Goal: Task Accomplishment & Management: Manage account settings

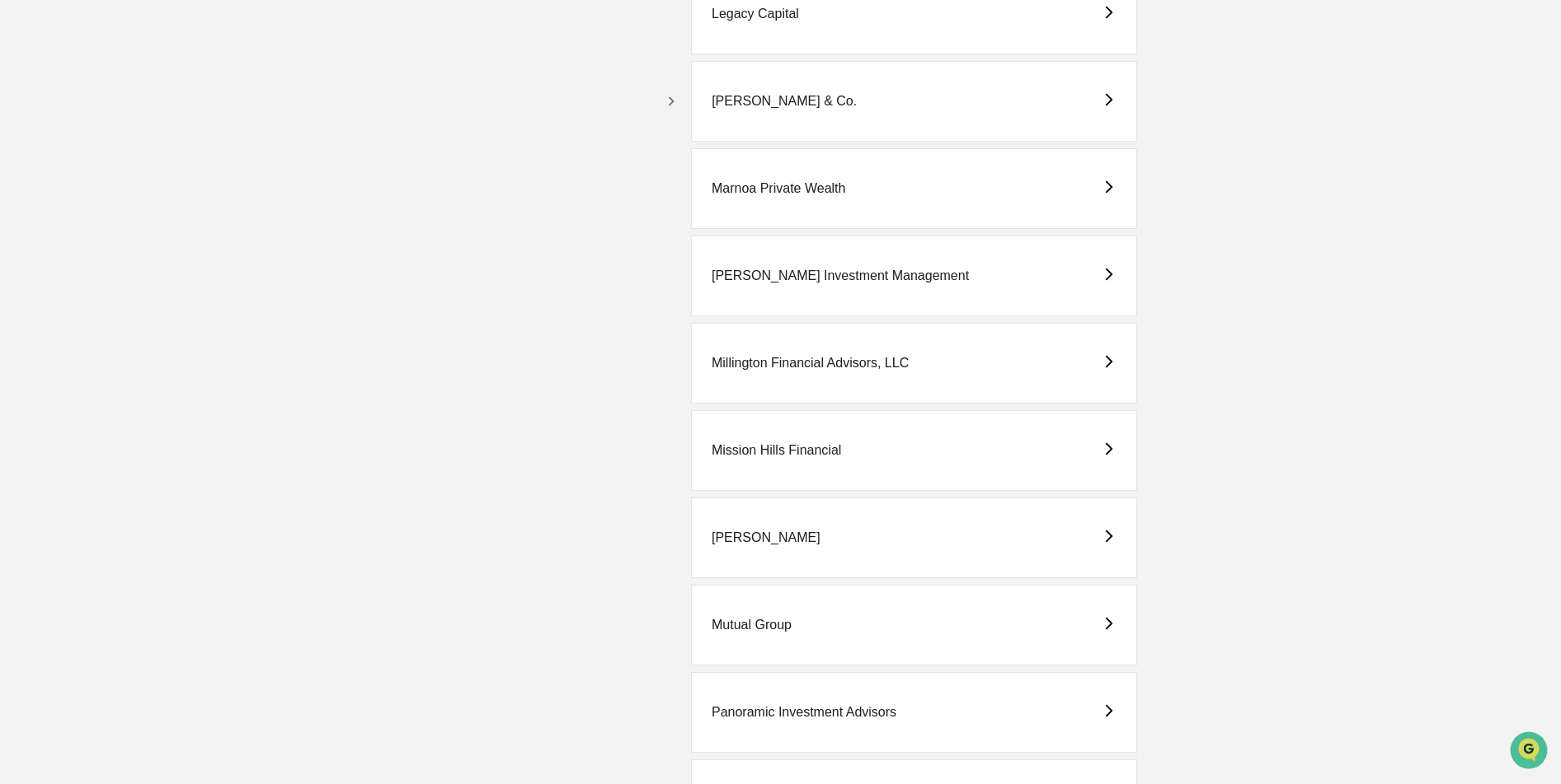
scroll to position [3084, 0]
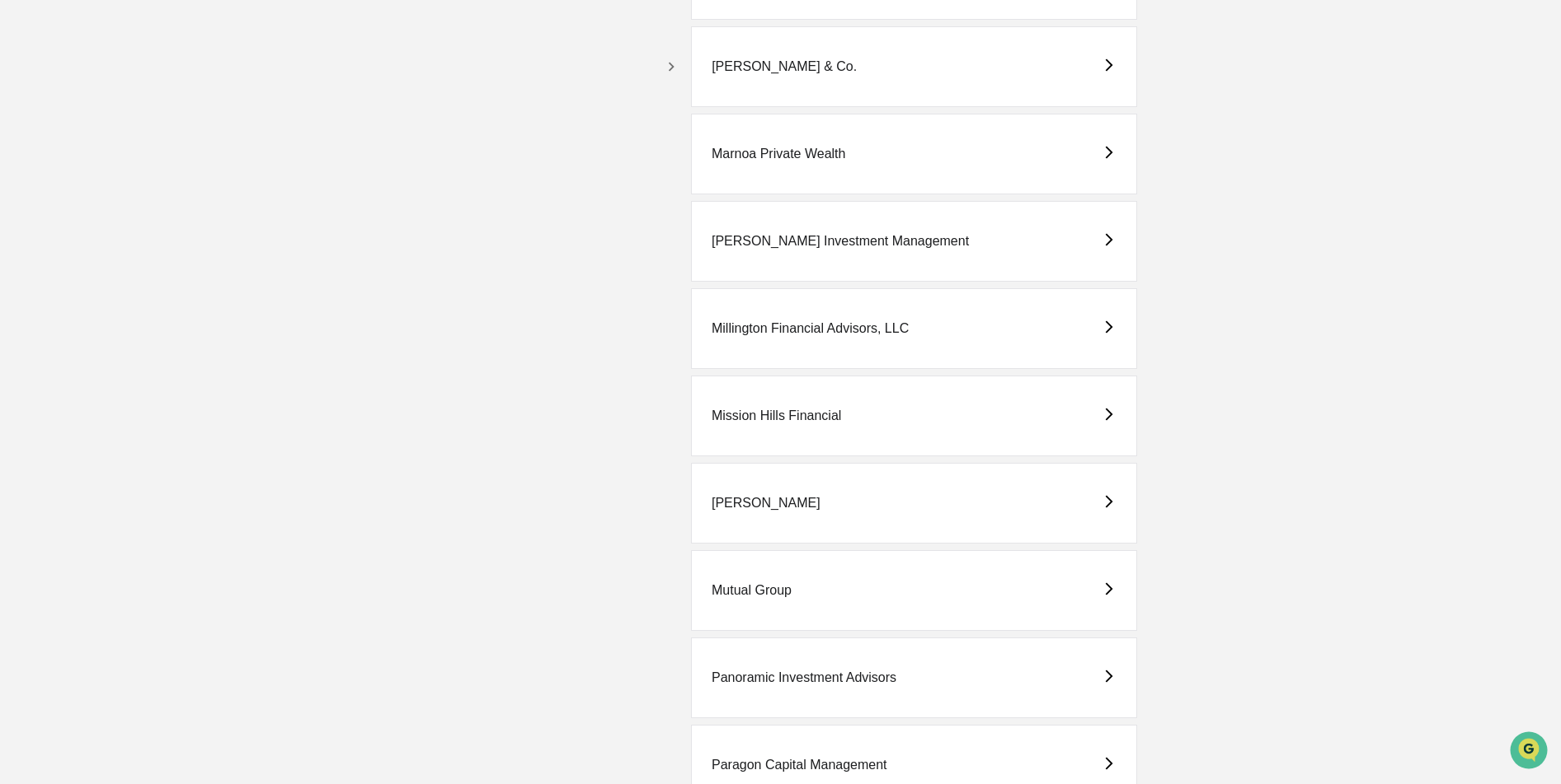
click at [673, 63] on icon "button" at bounding box center [671, 67] width 19 height 19
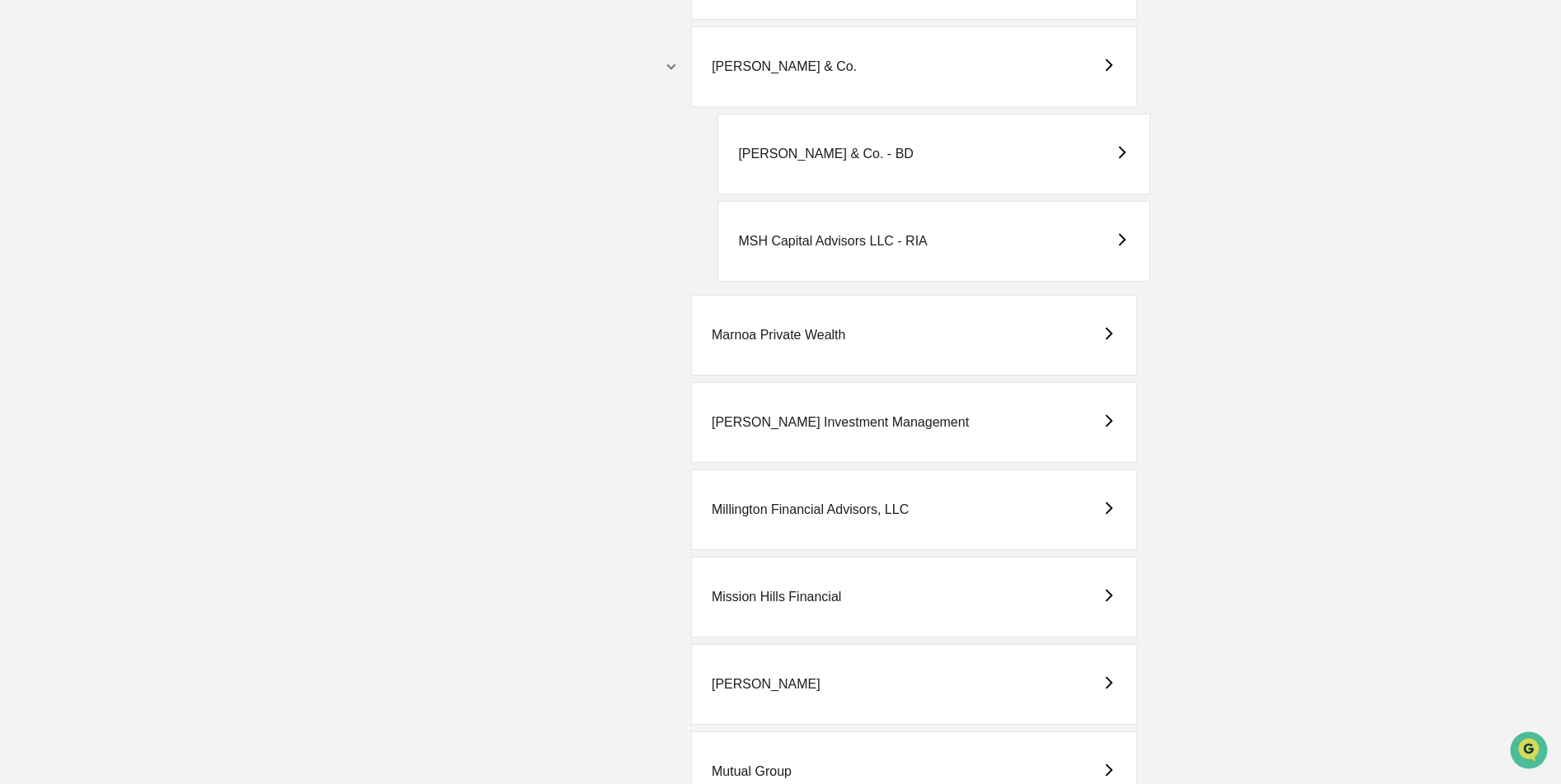
click at [786, 155] on div "[PERSON_NAME] & Co. - BD" at bounding box center [825, 154] width 175 height 15
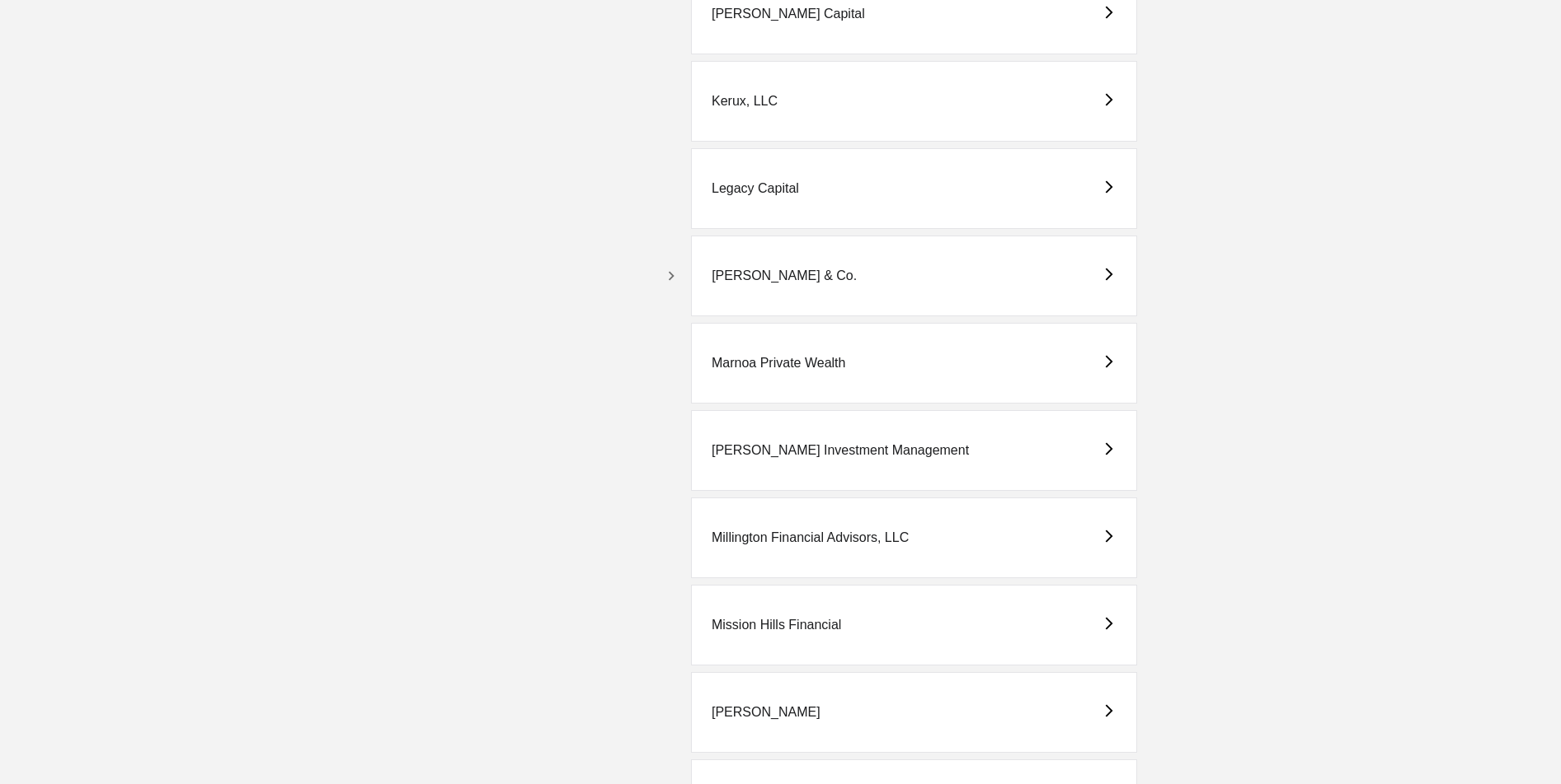
scroll to position [2885, 0]
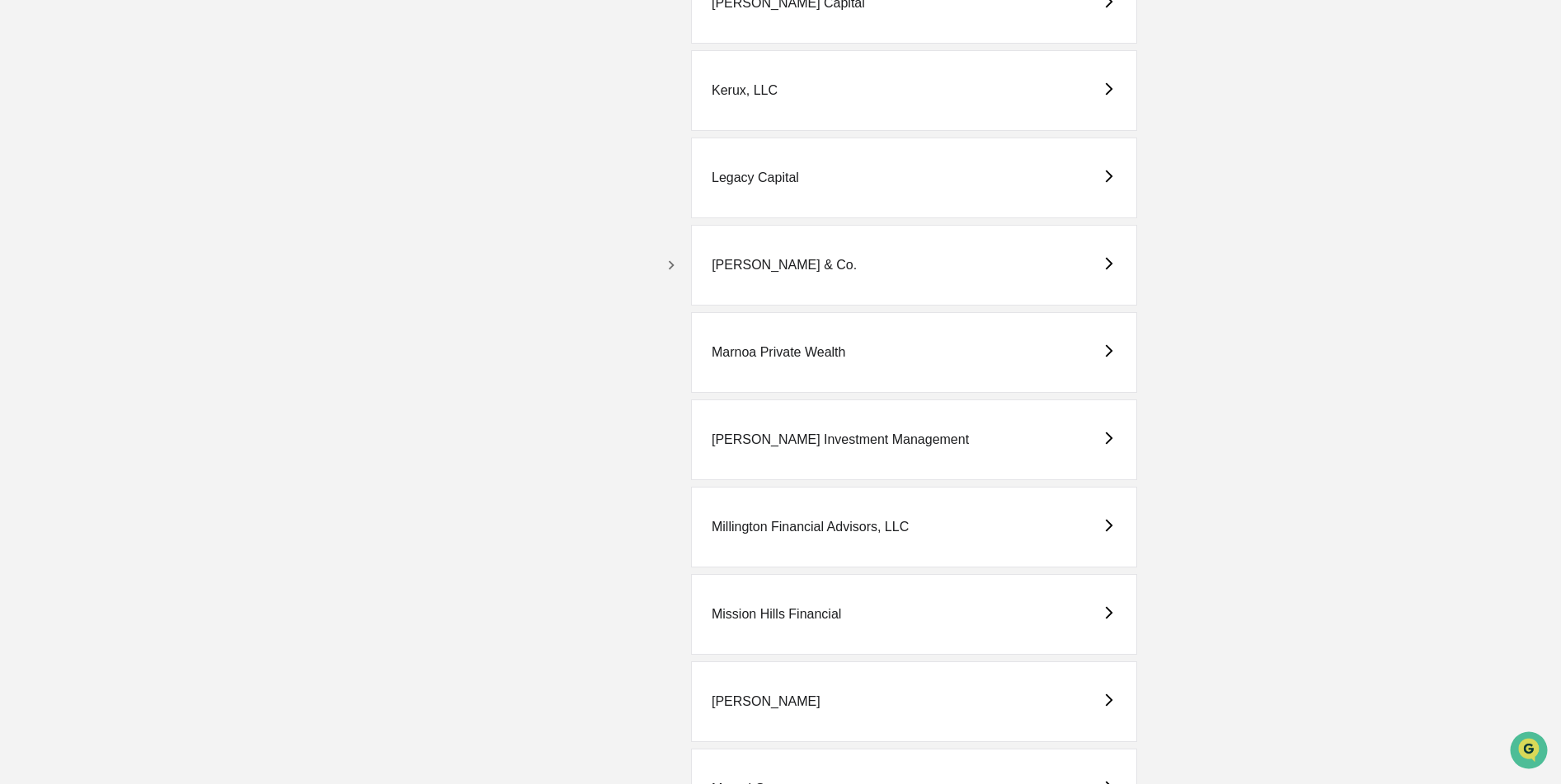
click at [674, 258] on icon "button" at bounding box center [671, 265] width 19 height 19
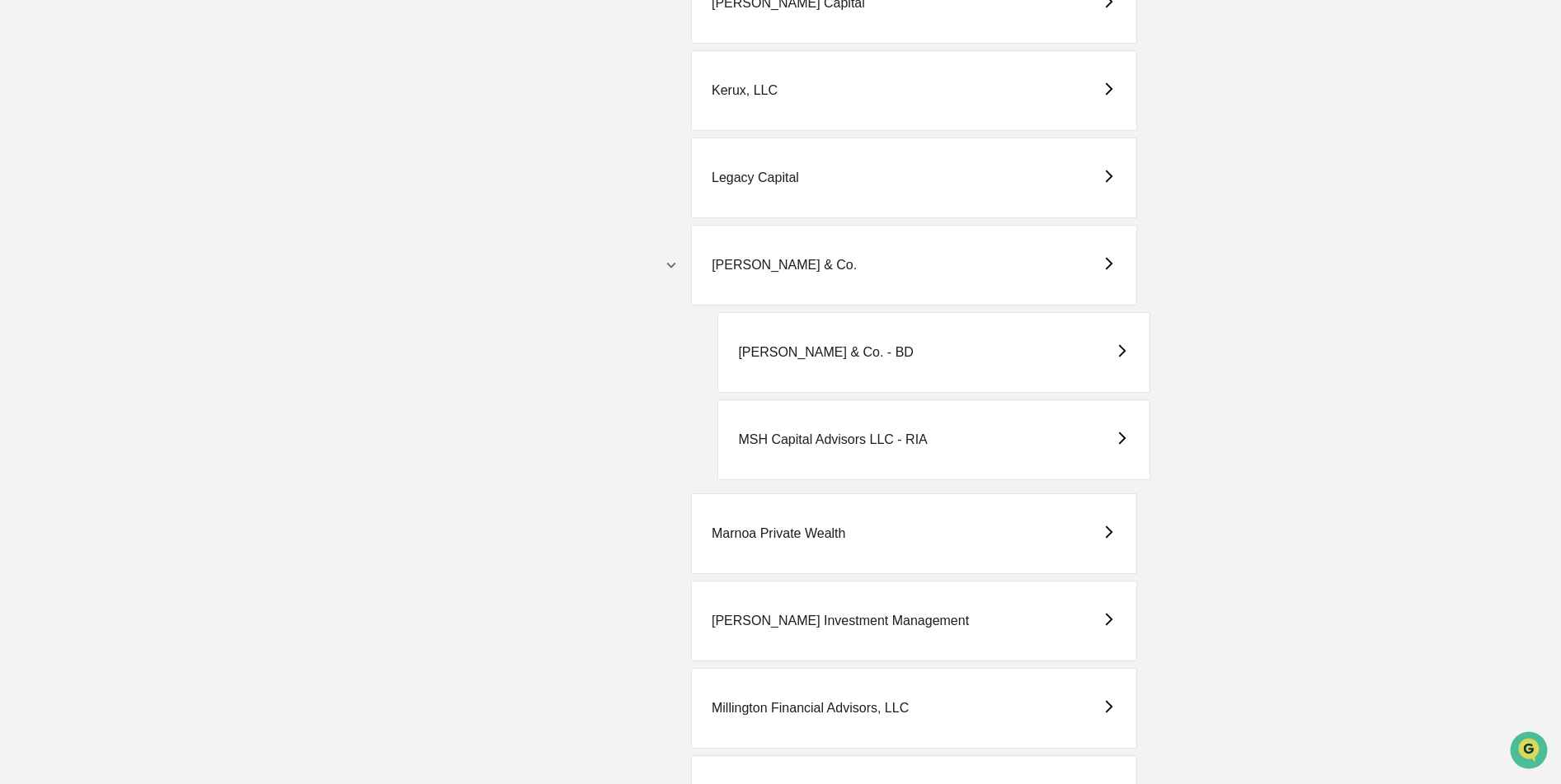
click at [802, 348] on div "[PERSON_NAME] & Co. - BD" at bounding box center [825, 352] width 175 height 15
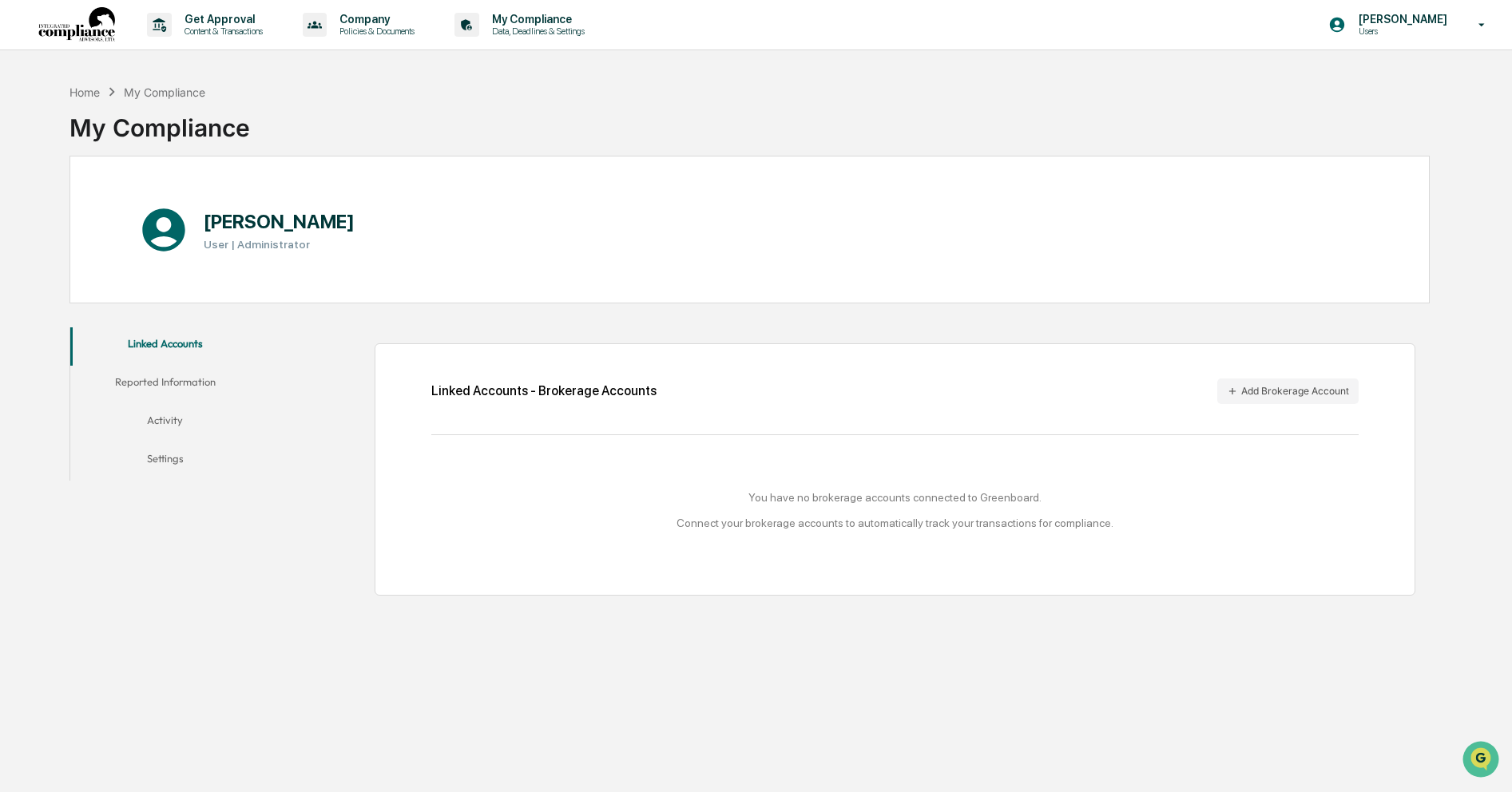
click at [746, 515] on div "You have no brokerage accounts connected to Greenboard. Connect your brokerage …" at bounding box center [894, 510] width 927 height 38
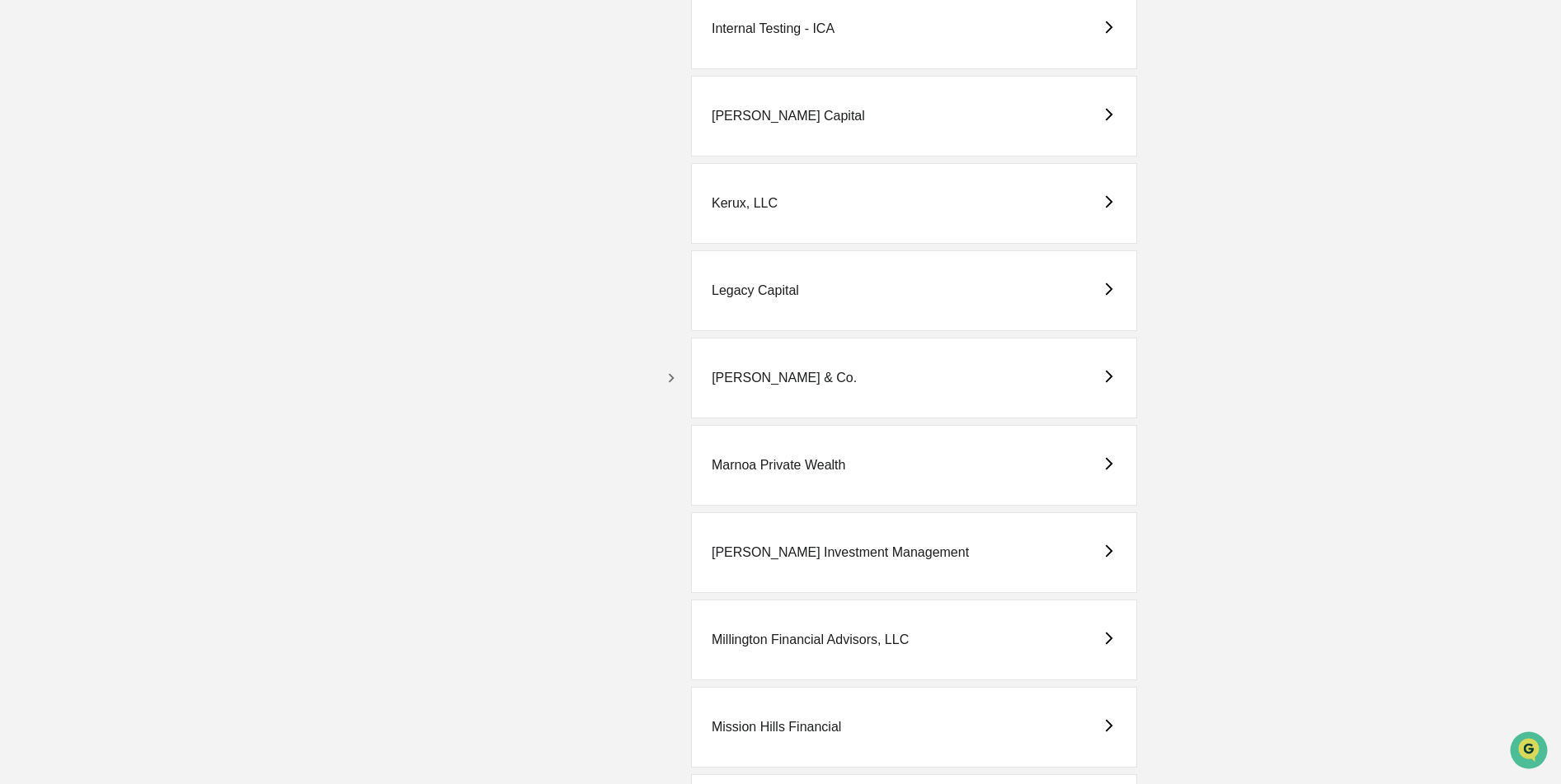
scroll to position [2784, 0]
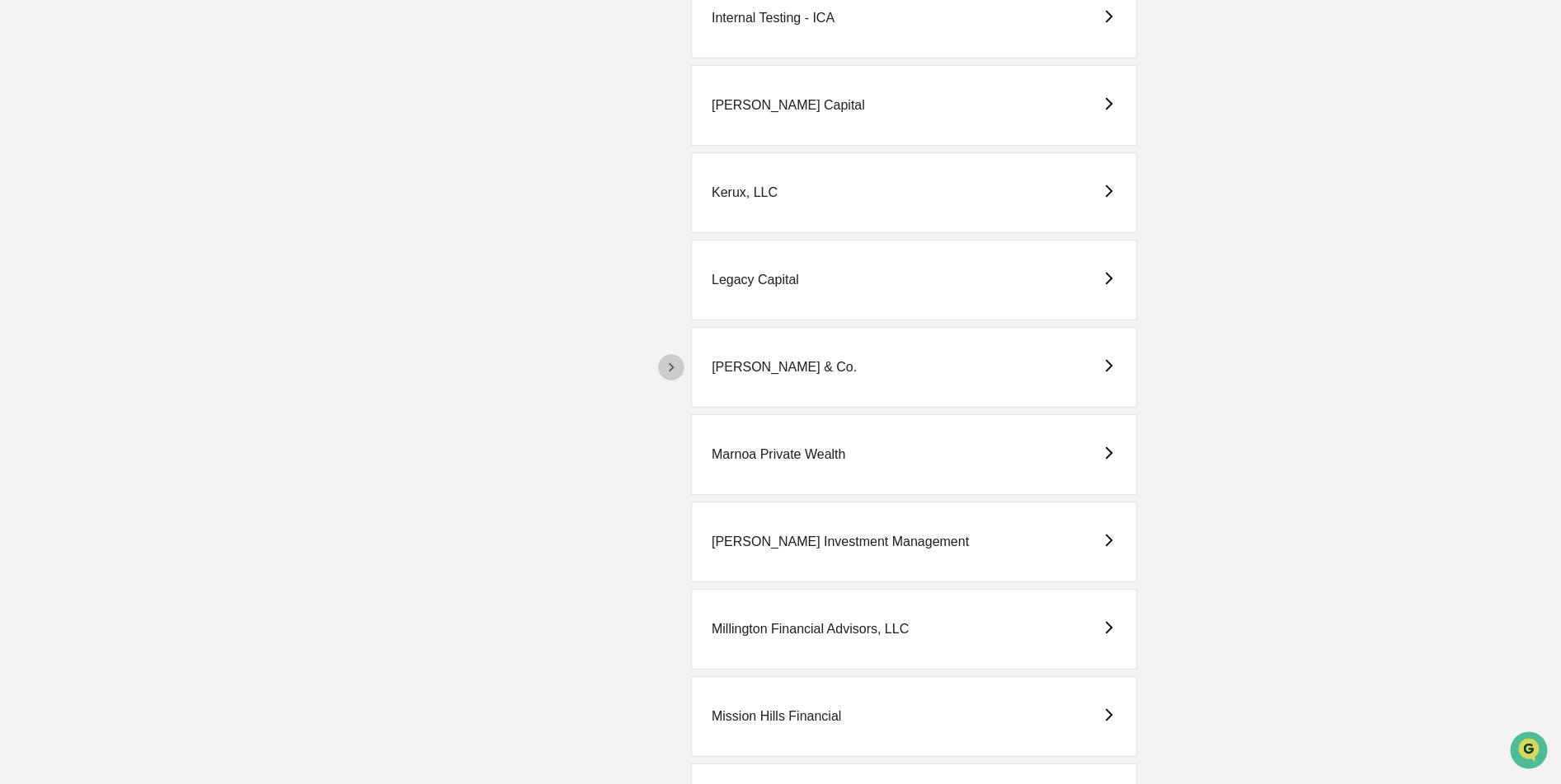
click at [680, 358] on icon "button" at bounding box center [671, 367] width 19 height 19
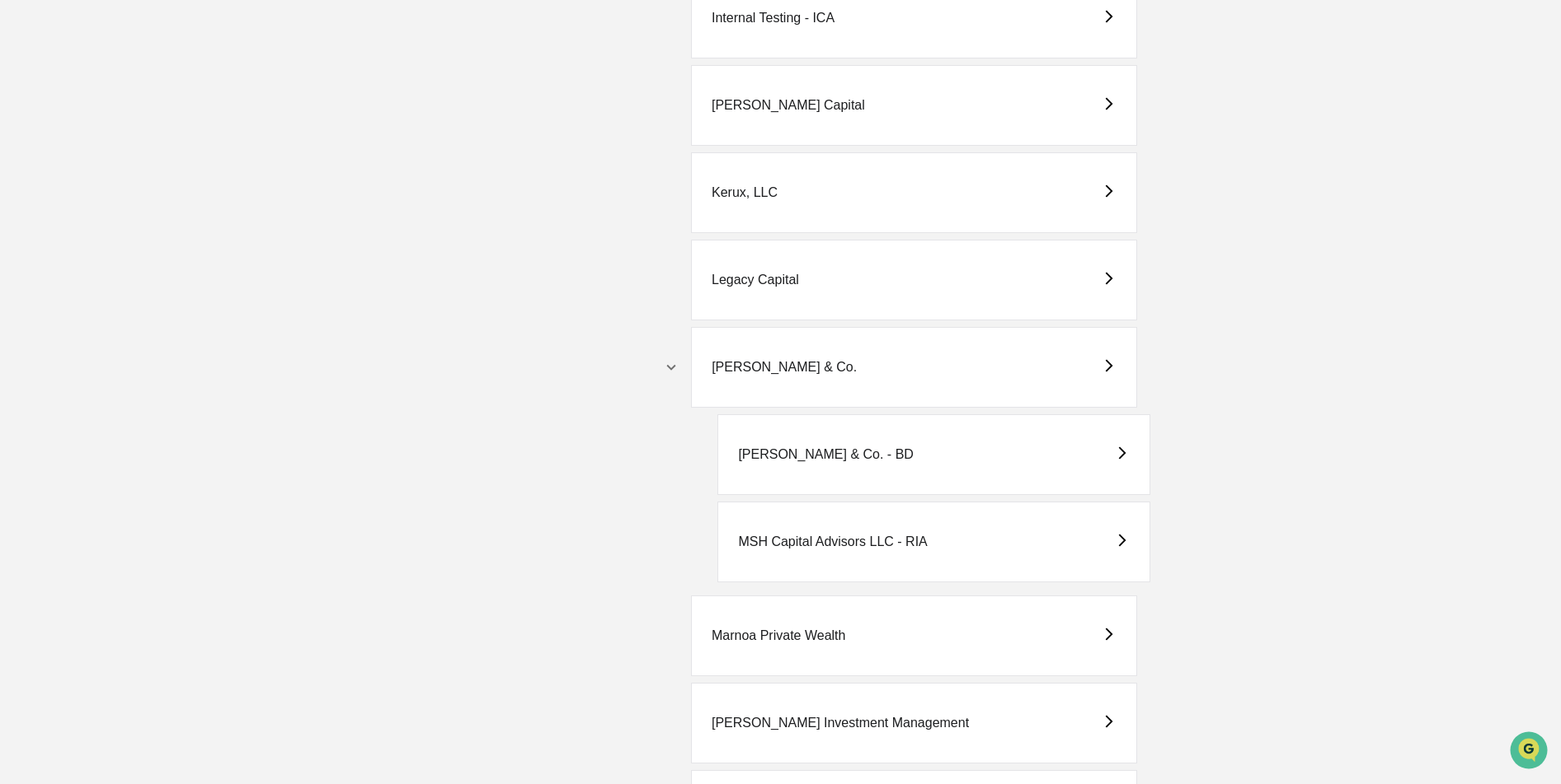
click at [838, 557] on div "MSH Capital Advisors LLC - RIA" at bounding box center [932, 542] width 432 height 81
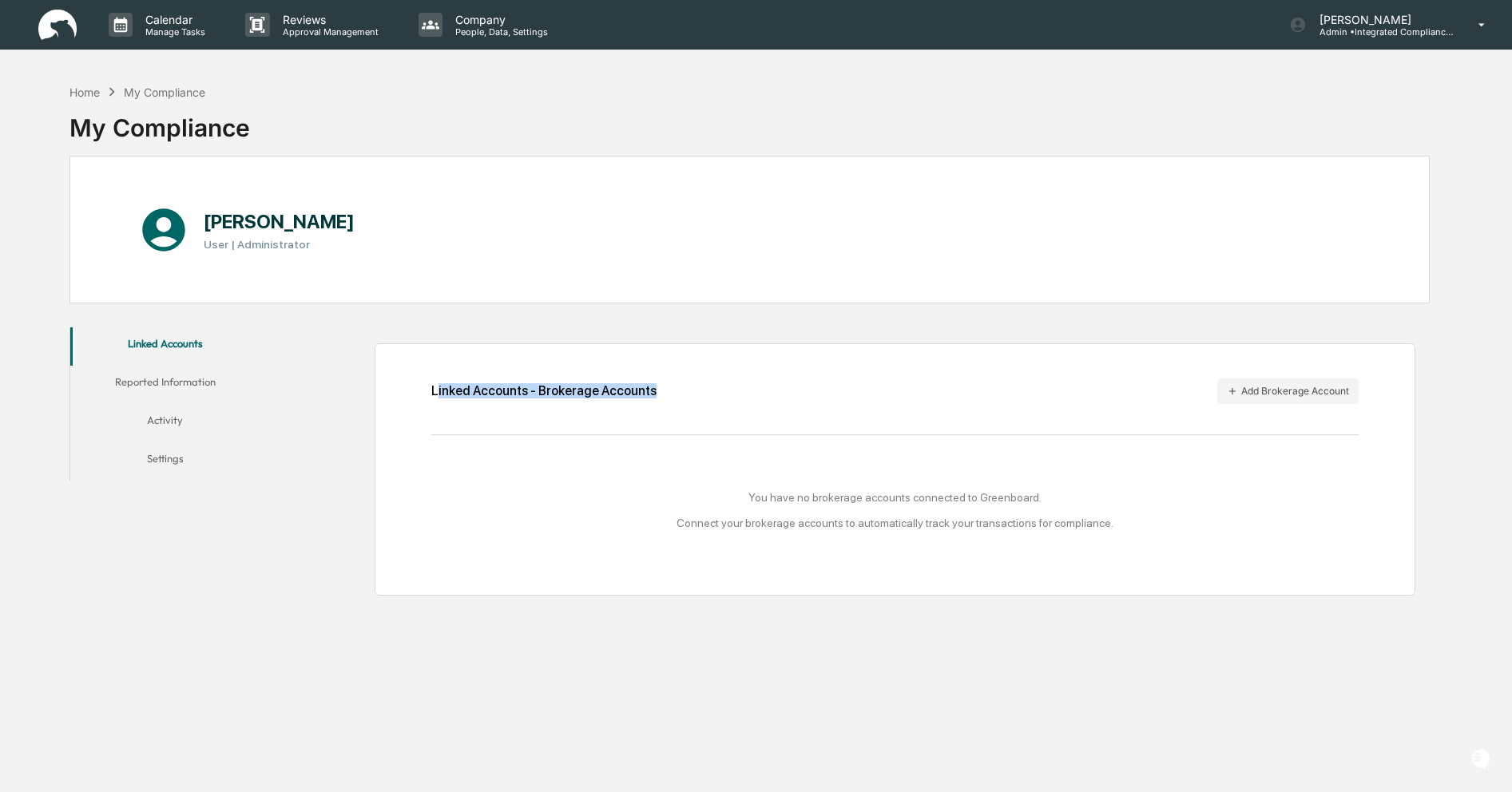
drag, startPoint x: 436, startPoint y: 394, endPoint x: 692, endPoint y: 395, distance: 256.0
click at [692, 395] on div "Linked Accounts - Brokerage Accounts Add Brokerage Account" at bounding box center [894, 391] width 927 height 26
click at [702, 392] on div "Linked Accounts - Brokerage Accounts Add Brokerage Account" at bounding box center [894, 391] width 927 height 26
click at [84, 93] on div "Home" at bounding box center [84, 92] width 30 height 13
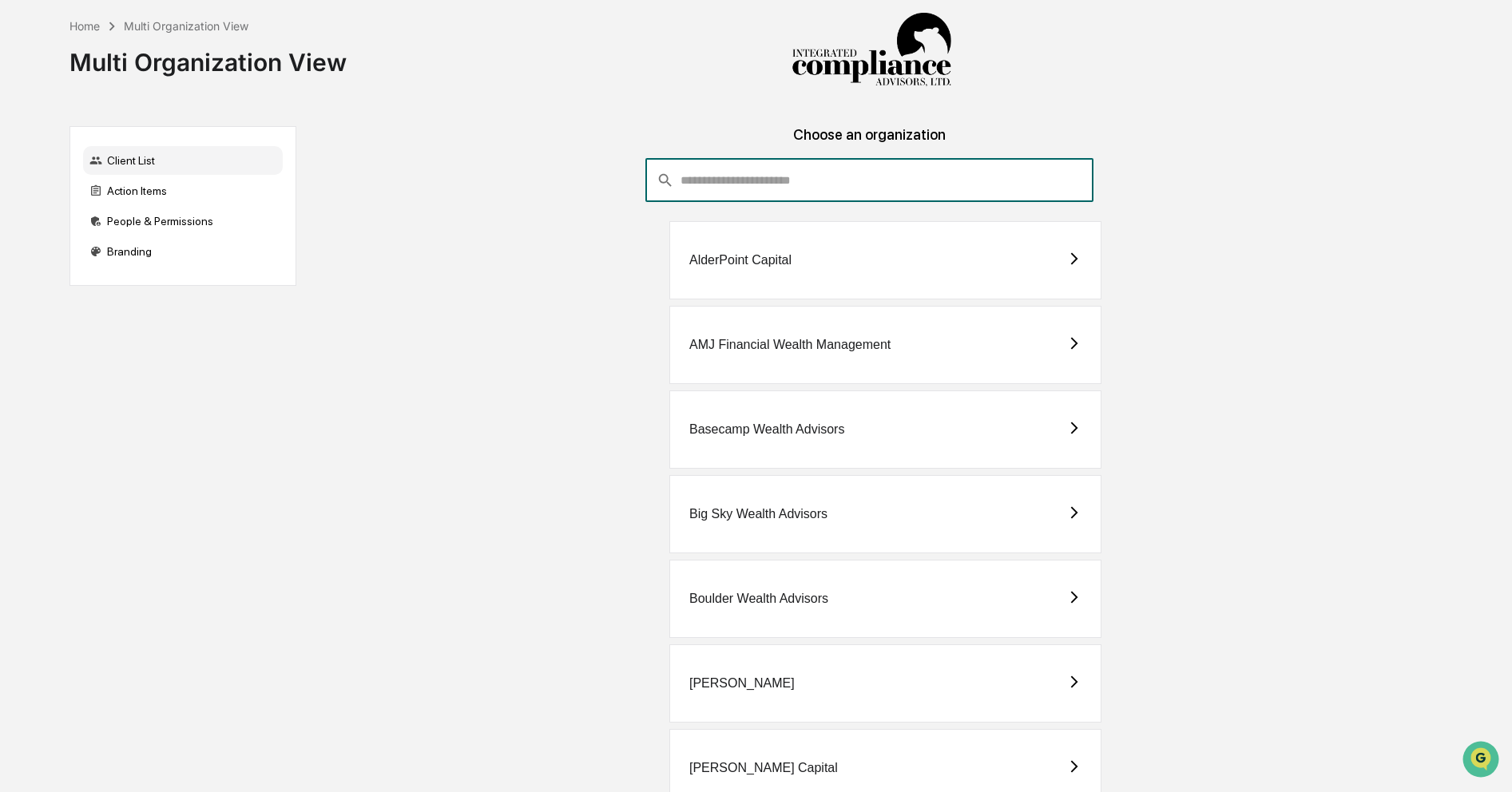
click at [745, 195] on input "consultant-dashboard__filter-organizations-search-bar" at bounding box center [886, 180] width 413 height 43
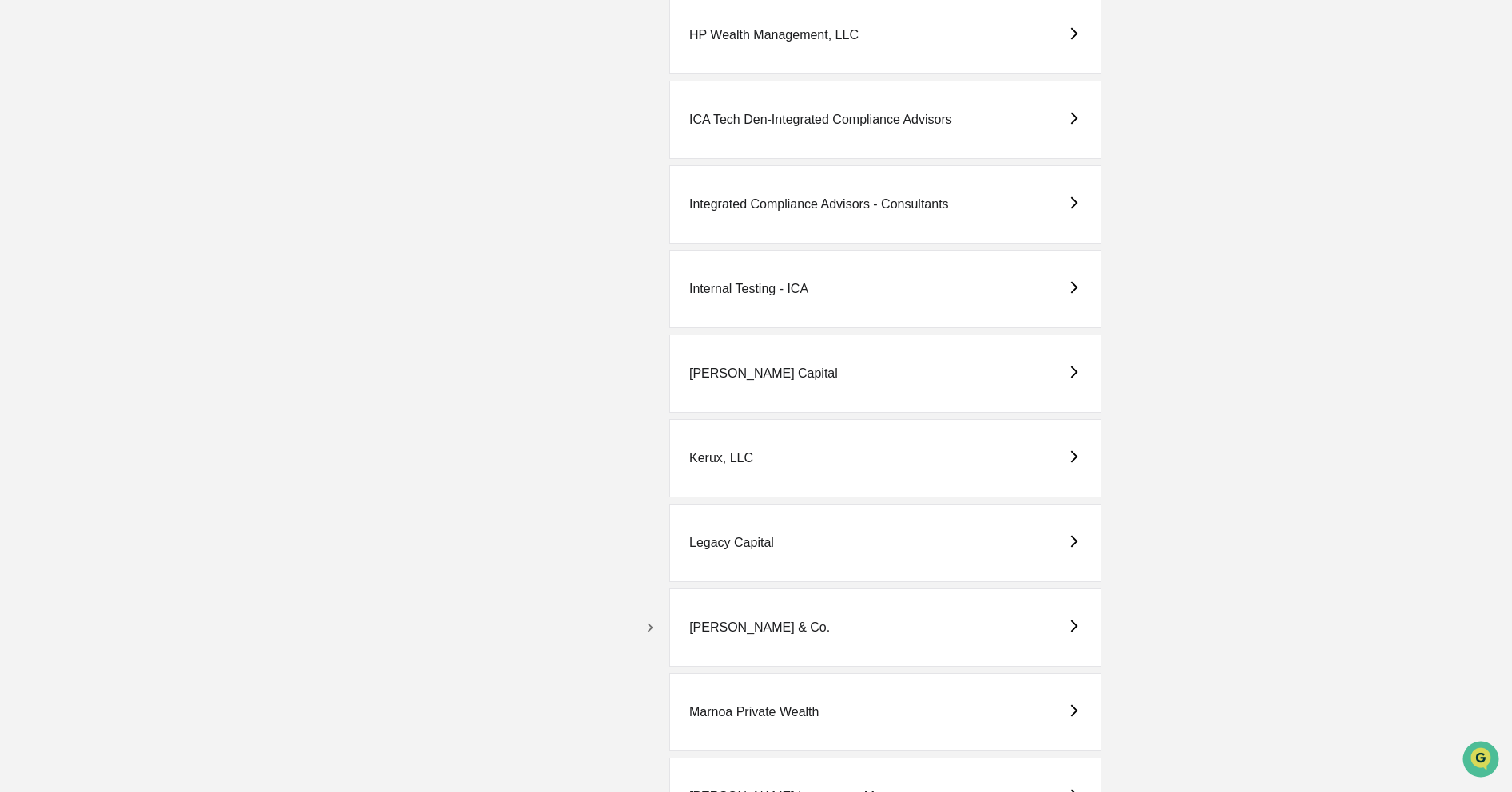
scroll to position [2510, 0]
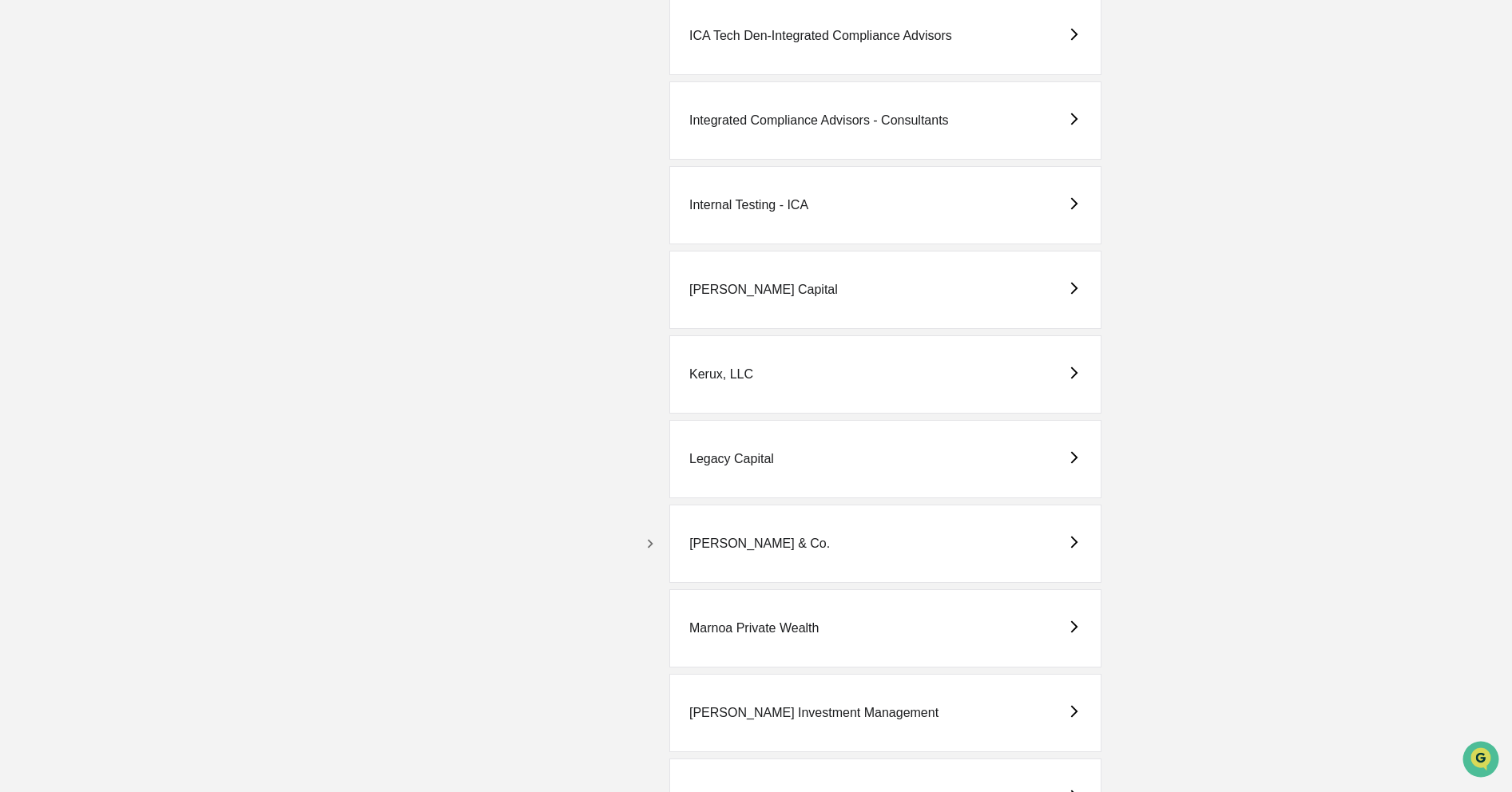
click at [651, 537] on icon "button" at bounding box center [650, 543] width 18 height 18
click at [874, 635] on div "[PERSON_NAME] & Co. - BD" at bounding box center [903, 628] width 418 height 79
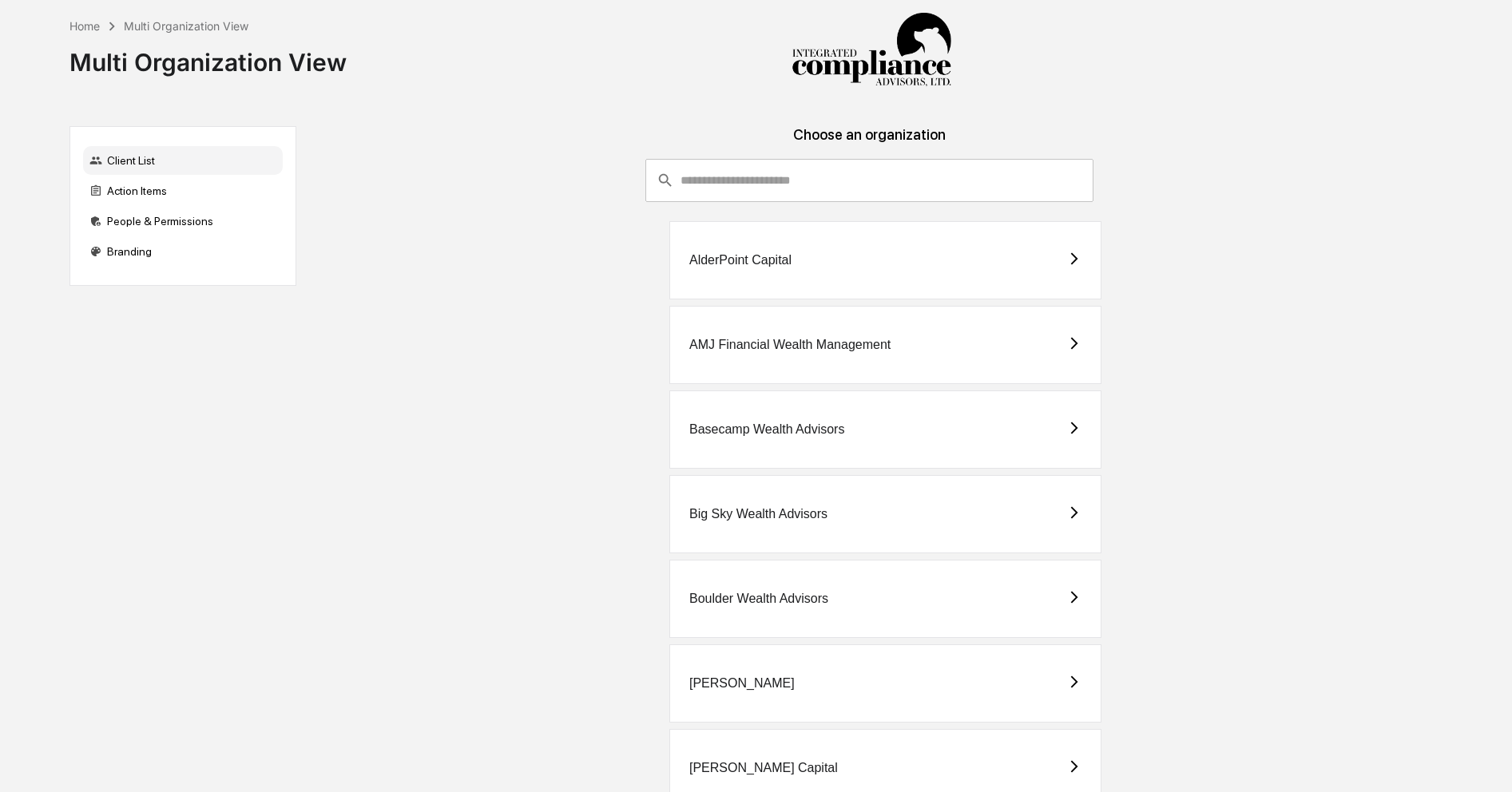
click at [932, 175] on input "consultant-dashboard__filter-organizations-search-bar" at bounding box center [886, 180] width 413 height 43
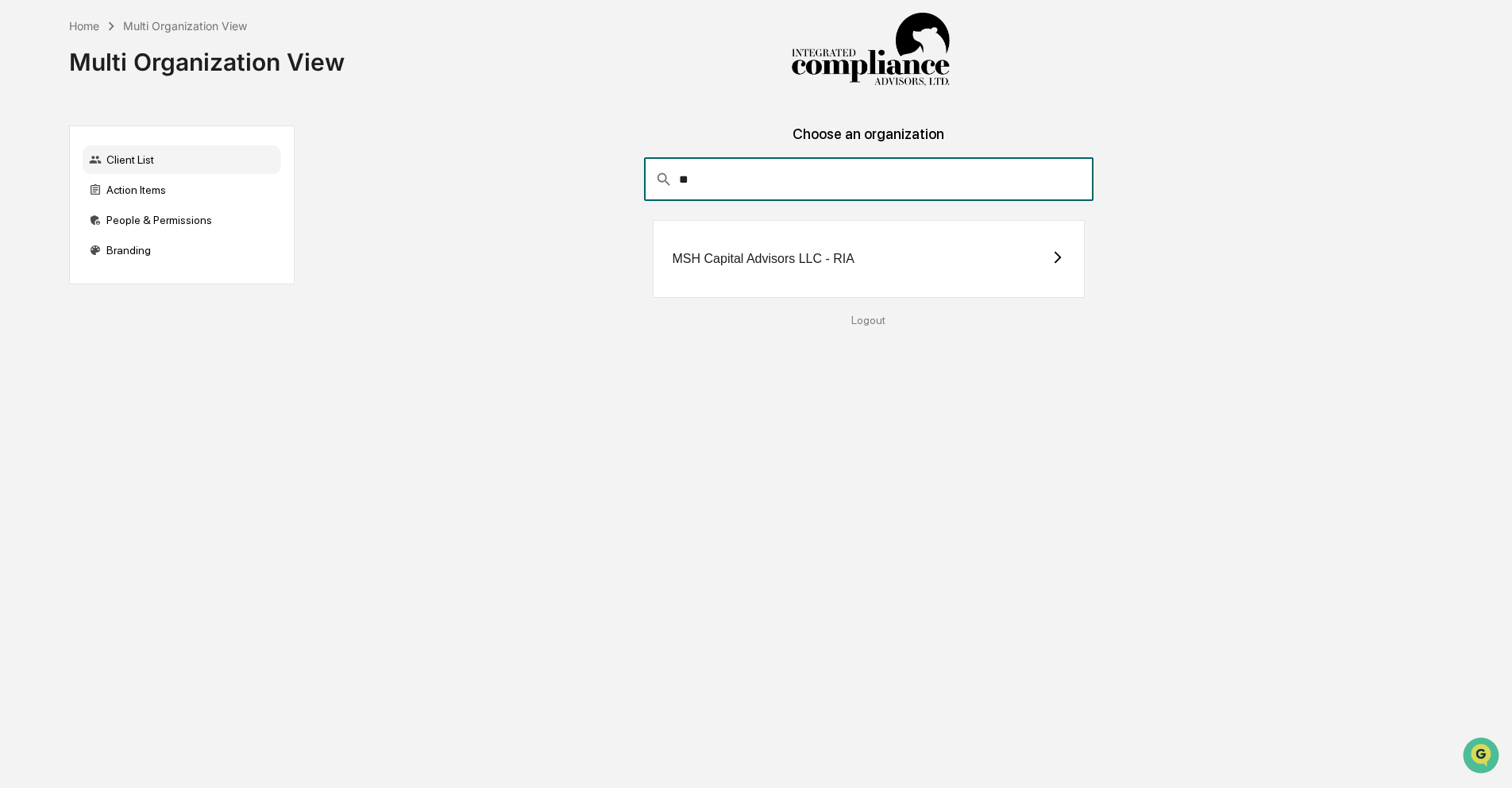
type input "**"
click at [715, 275] on div "MSH Capital Advisors LLC - RIA" at bounding box center [869, 259] width 433 height 78
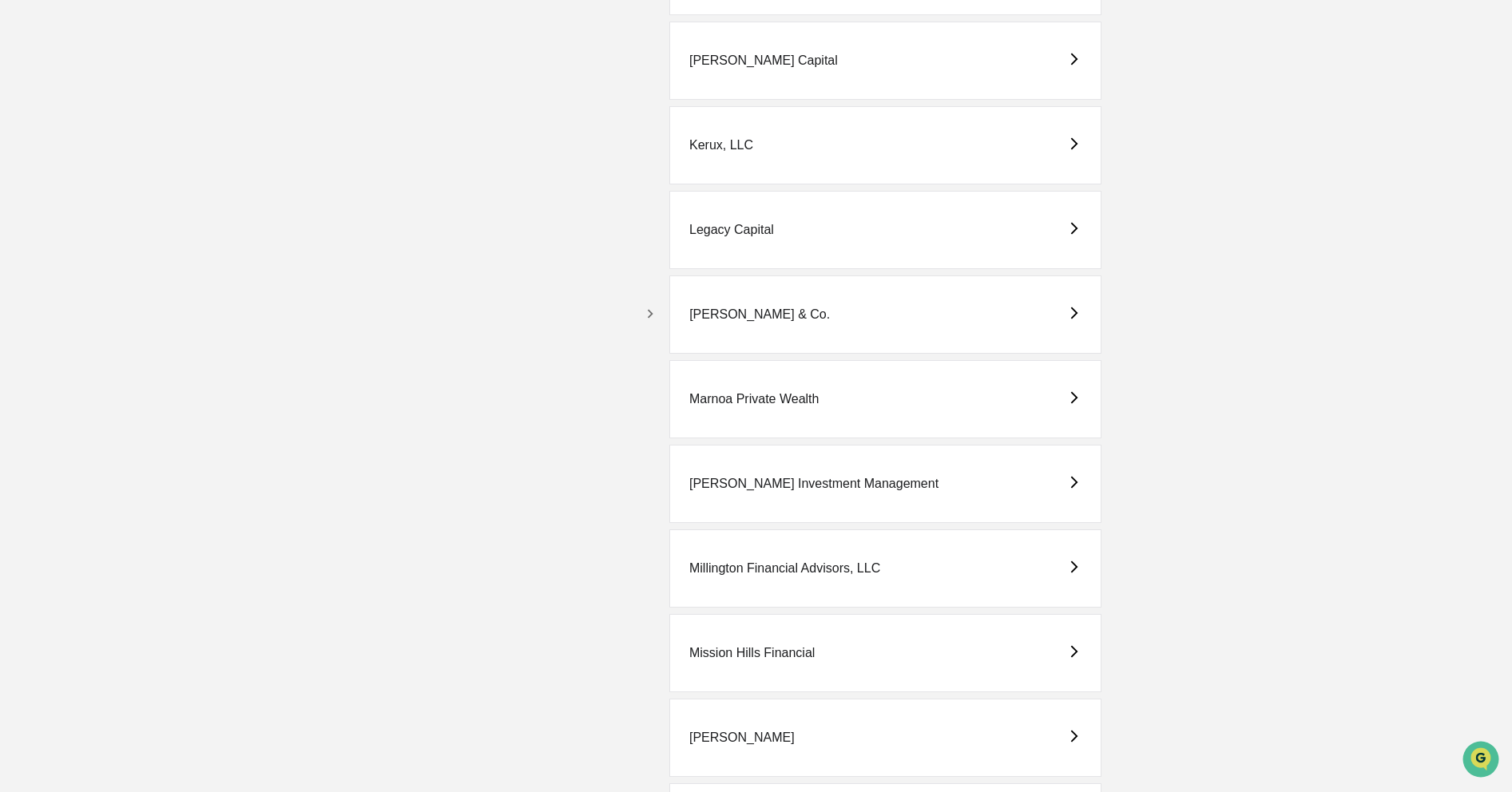
click at [655, 322] on icon "button" at bounding box center [650, 314] width 18 height 18
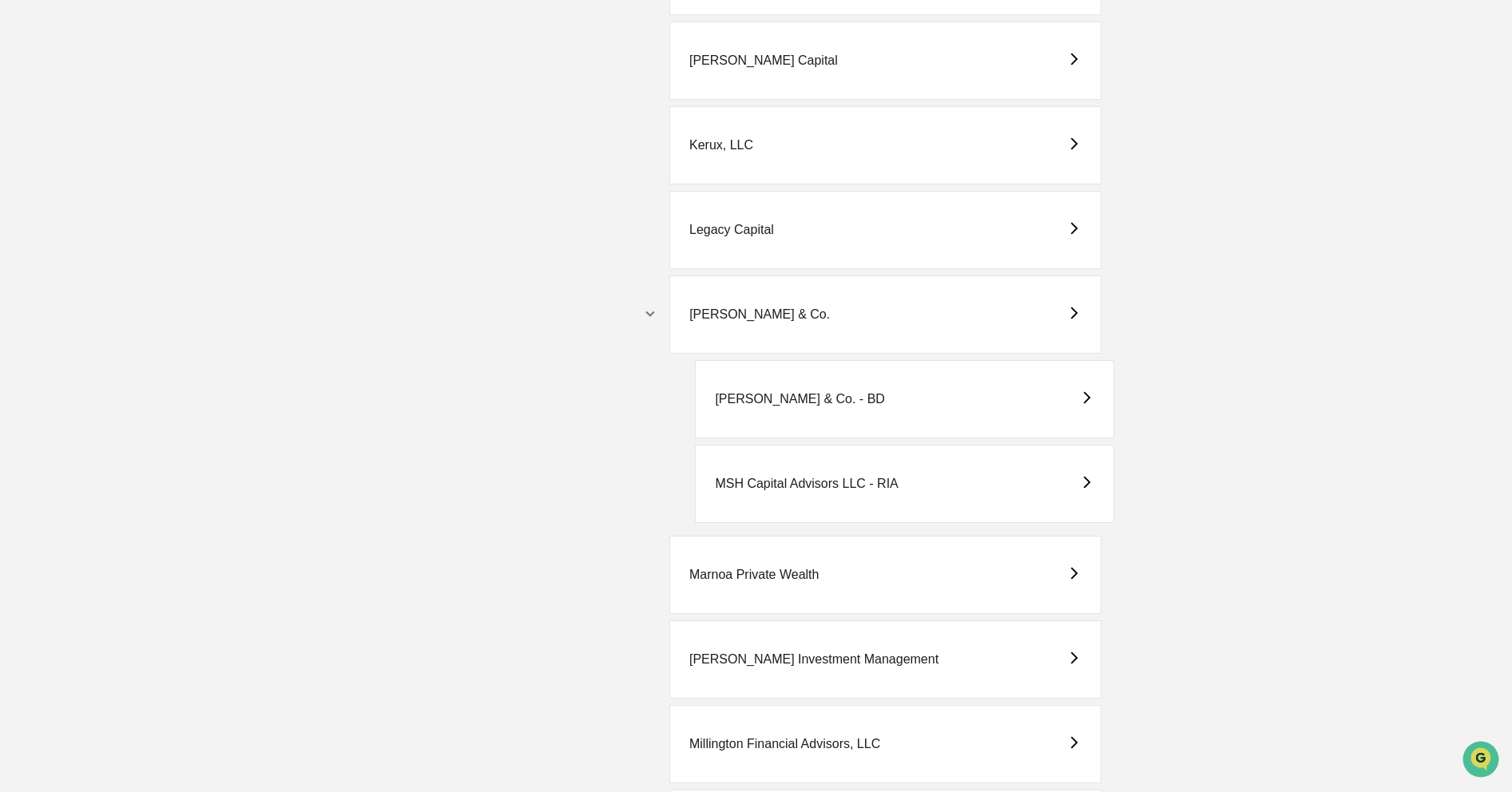
click at [774, 408] on div "[PERSON_NAME] & Co. - BD" at bounding box center [903, 399] width 418 height 79
